Goal: Information Seeking & Learning: Learn about a topic

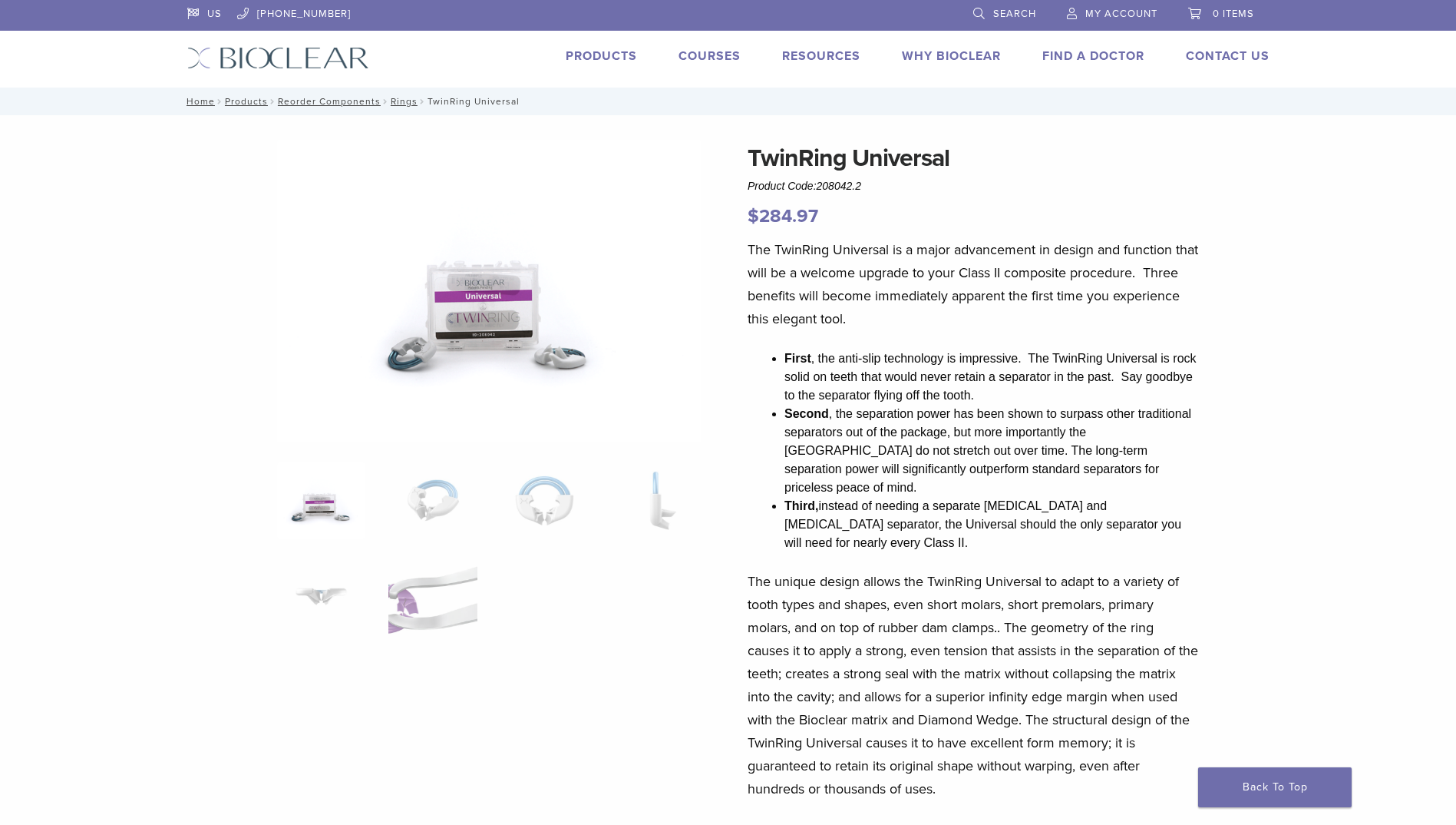
drag, startPoint x: 865, startPoint y: 184, endPoint x: 821, endPoint y: 185, distance: 44.0
click at [821, 185] on div "TwinRing Universal Product Code: 208042.2 $ 284.97" at bounding box center [973, 185] width 451 height 90
drag, startPoint x: 821, startPoint y: 185, endPoint x: 831, endPoint y: 185, distance: 10.0
click at [896, 223] on p "$ 284.97" at bounding box center [973, 217] width 451 height 28
drag, startPoint x: 870, startPoint y: 188, endPoint x: 821, endPoint y: 187, distance: 49.0
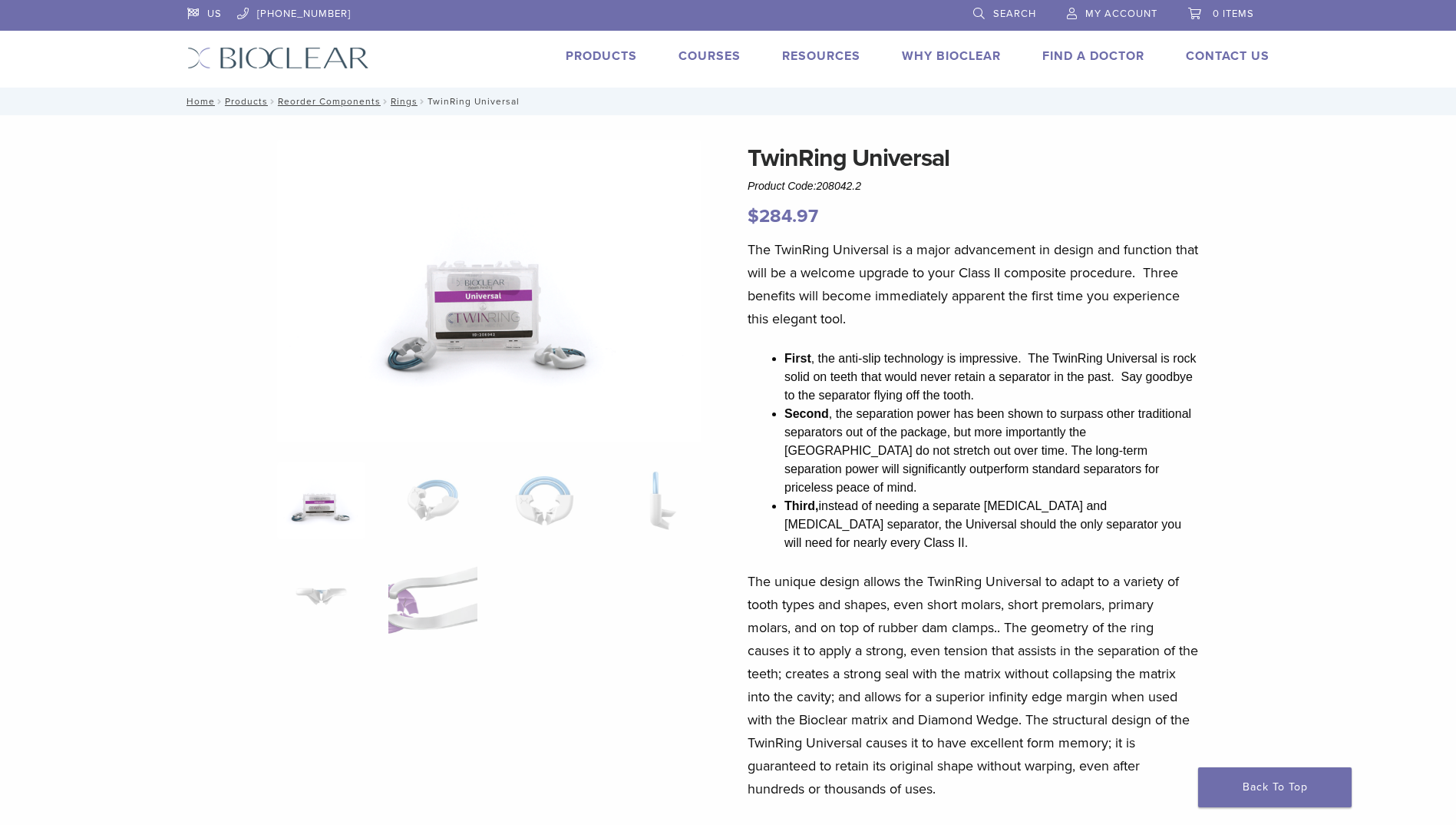
click at [821, 187] on div "TwinRing Universal Product Code: 208042.2 $ 284.97" at bounding box center [973, 185] width 451 height 90
copy span "208042.2"
drag, startPoint x: 946, startPoint y: 154, endPoint x: 750, endPoint y: 147, distance: 196.1
click at [750, 147] on h1 "TwinRing Universal" at bounding box center [973, 158] width 451 height 37
drag, startPoint x: 750, startPoint y: 147, endPoint x: 842, endPoint y: 154, distance: 92.3
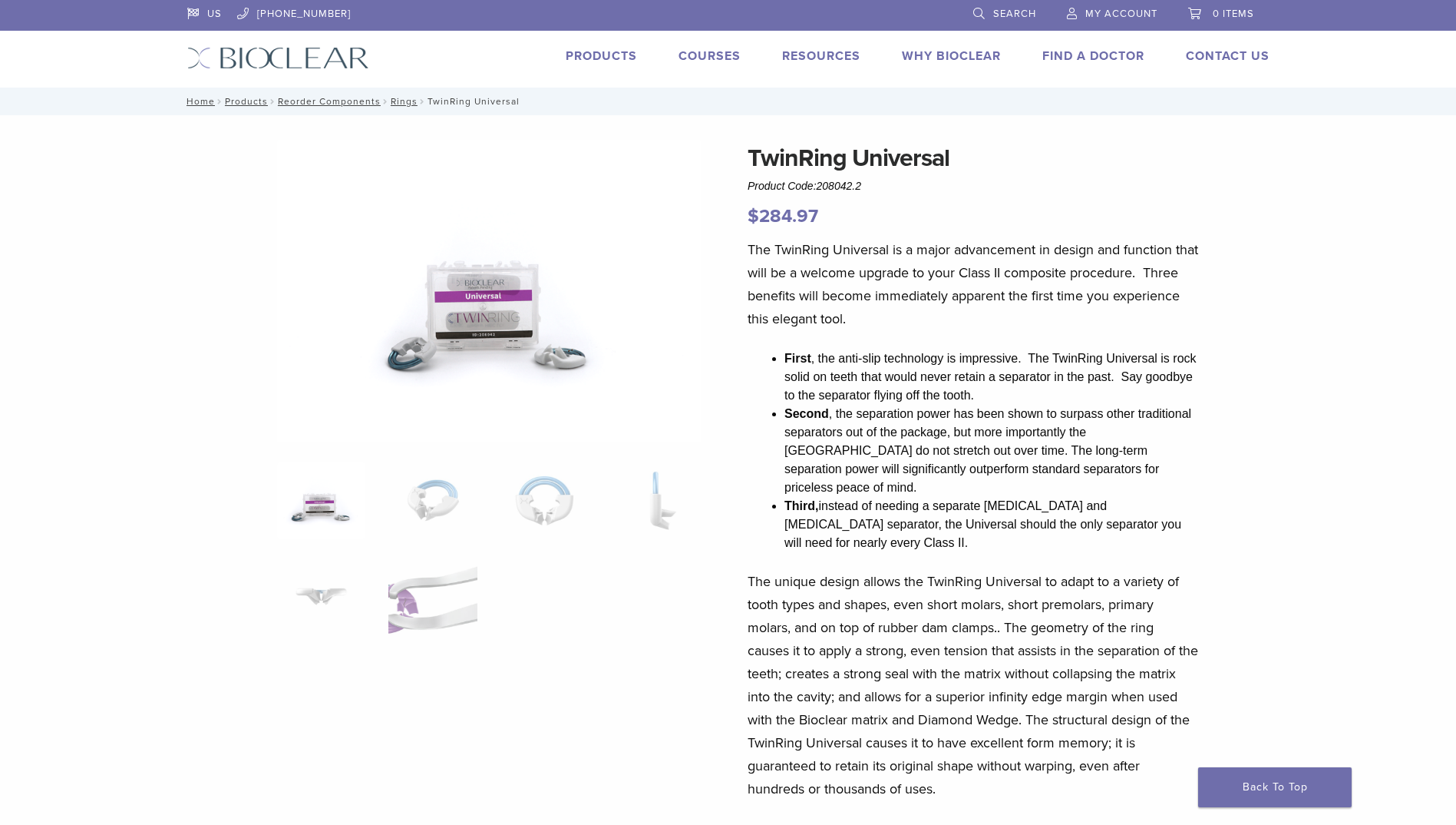
click at [867, 339] on div "The TwinRing Universal is a major advancement in design and function that will …" at bounding box center [973, 615] width 451 height 756
drag, startPoint x: 945, startPoint y: 154, endPoint x: 855, endPoint y: 154, distance: 90.0
click at [855, 154] on h1 "TwinRing Universal" at bounding box center [973, 158] width 451 height 37
drag, startPoint x: 855, startPoint y: 154, endPoint x: 1076, endPoint y: 190, distance: 223.9
click at [1088, 192] on div "TwinRing Universal Product Code: 208042.2 $ 284.97" at bounding box center [973, 185] width 451 height 90
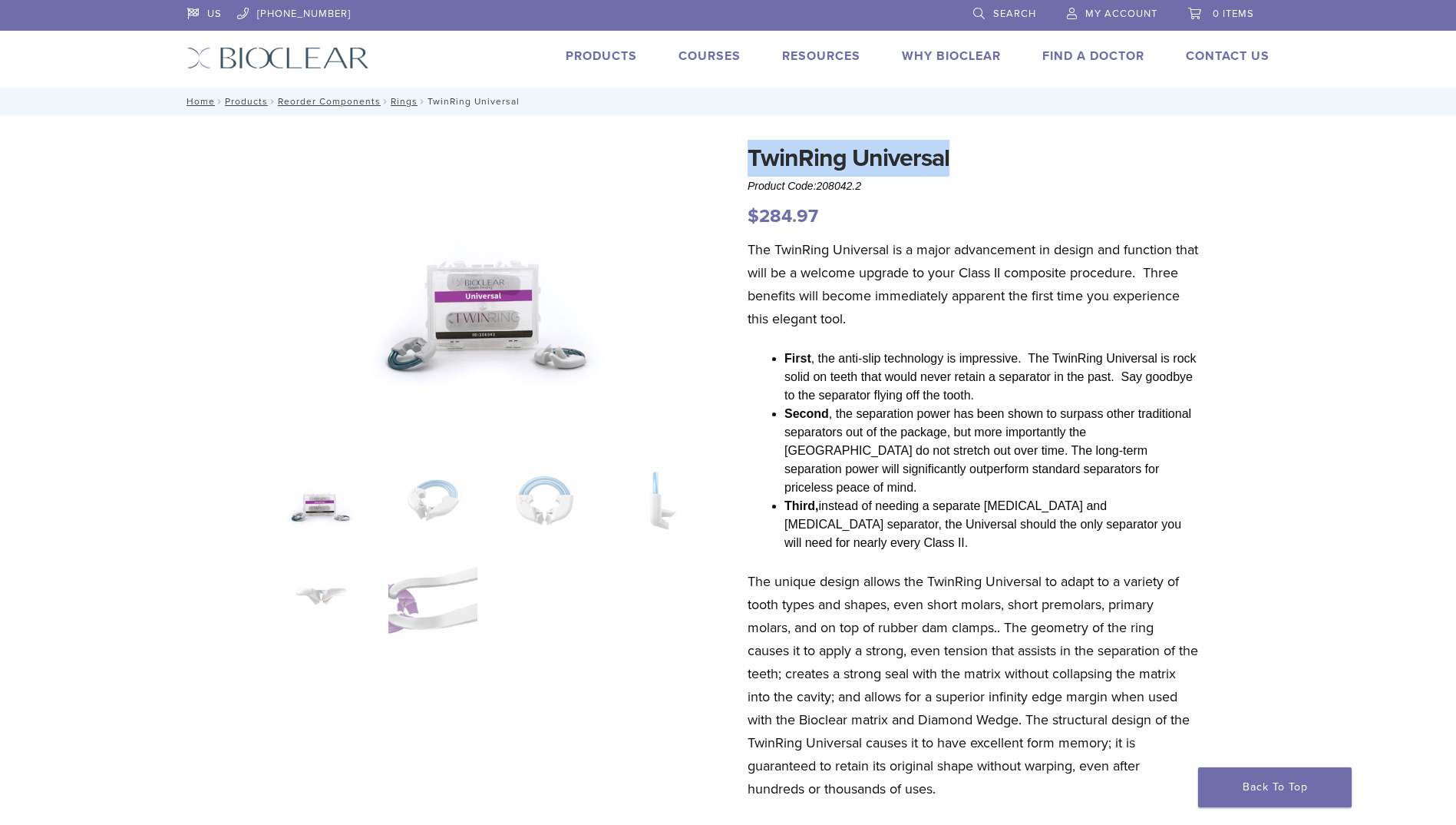
drag, startPoint x: 1007, startPoint y: 174, endPoint x: 753, endPoint y: 168, distance: 254.1
click at [753, 168] on h1 "TwinRing Universal" at bounding box center [973, 158] width 451 height 37
copy h1 "TwinRing Universal"
